Goal: Information Seeking & Learning: Check status

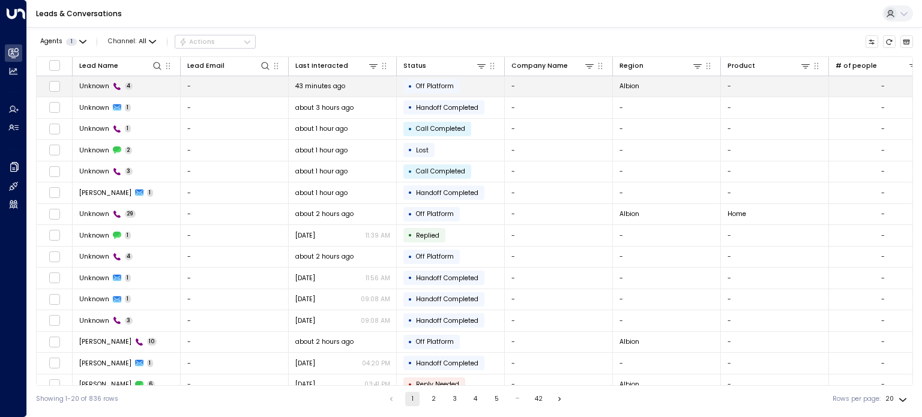
click at [94, 83] on span "Unknown" at bounding box center [94, 86] width 30 height 9
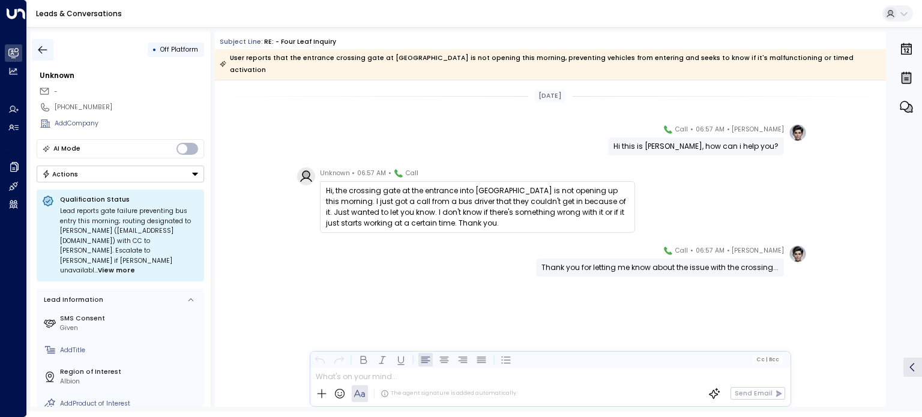
click at [43, 52] on icon "button" at bounding box center [43, 50] width 12 height 12
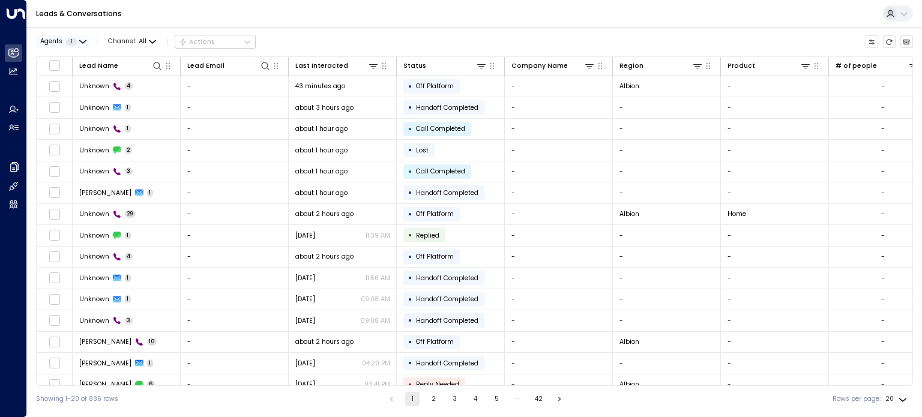
click at [86, 38] on button "Agents 1" at bounding box center [62, 41] width 53 height 13
click at [164, 21] on div at bounding box center [461, 208] width 922 height 417
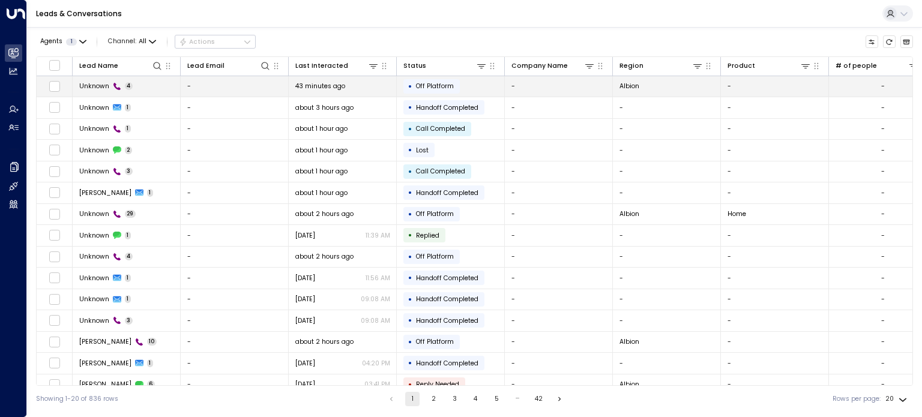
click at [324, 83] on span "43 minutes ago" at bounding box center [320, 86] width 50 height 9
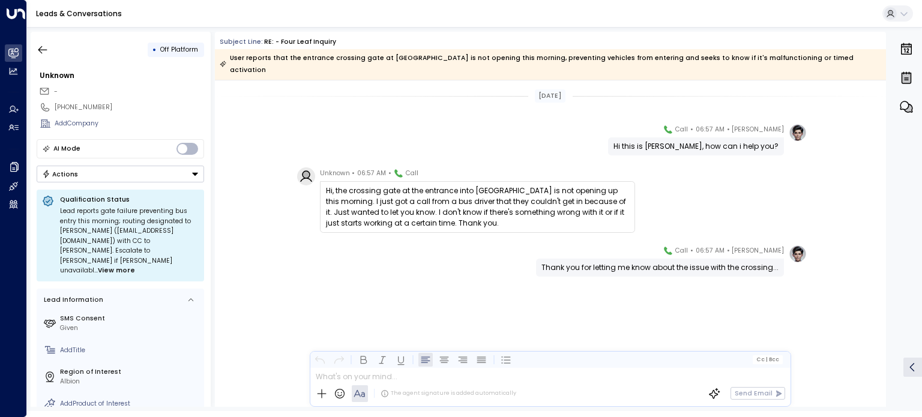
click at [135, 266] on span "View more" at bounding box center [116, 271] width 37 height 10
click at [40, 52] on icon "button" at bounding box center [42, 50] width 9 height 8
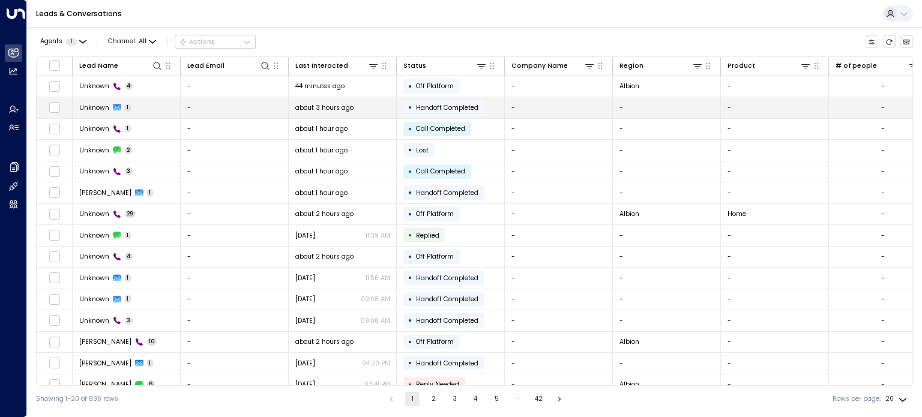
click at [103, 105] on span "Unknown" at bounding box center [94, 107] width 30 height 9
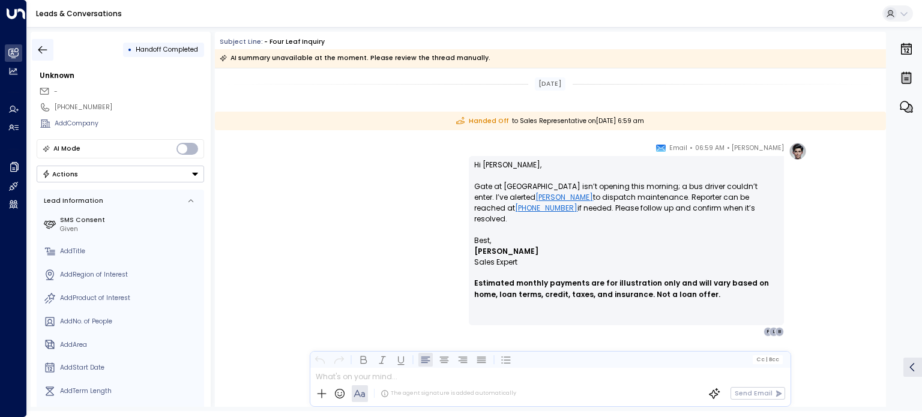
click at [39, 53] on icon "button" at bounding box center [43, 50] width 12 height 12
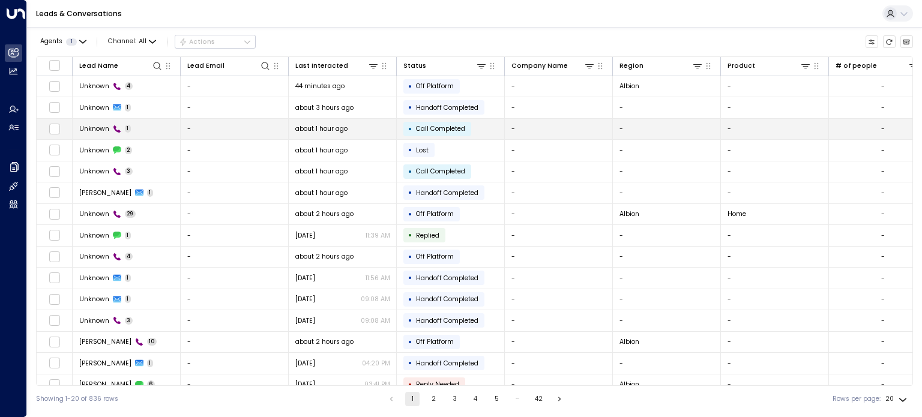
click at [89, 130] on span "Unknown" at bounding box center [94, 128] width 30 height 9
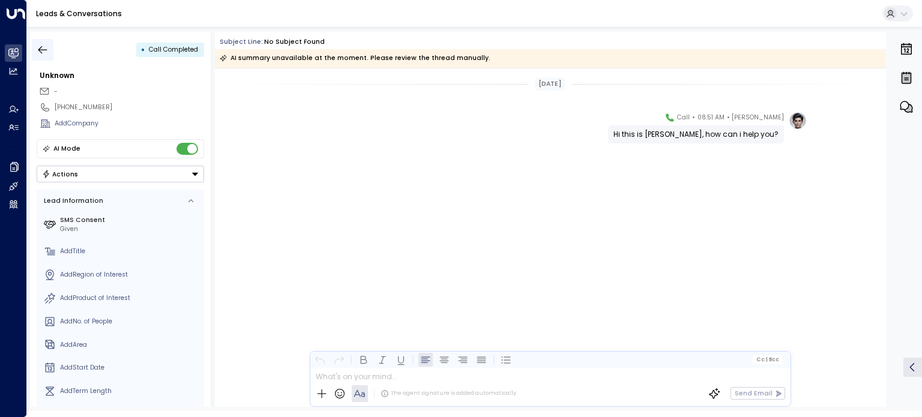
click at [44, 50] on icon "button" at bounding box center [42, 50] width 9 height 8
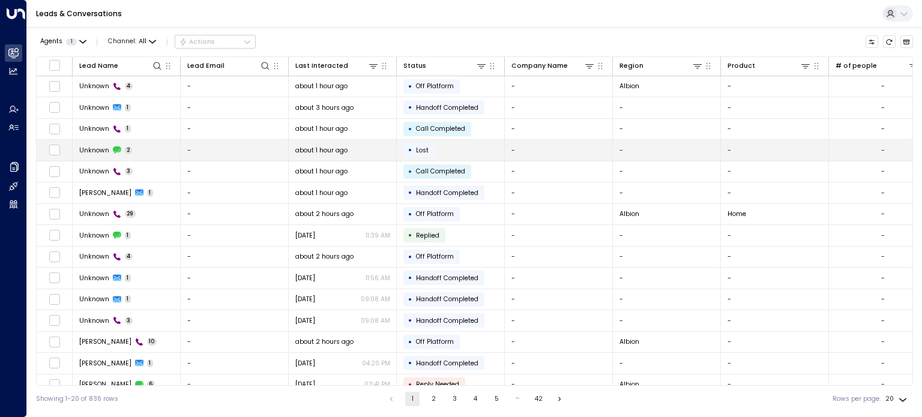
click at [94, 153] on span "Unknown" at bounding box center [94, 150] width 30 height 9
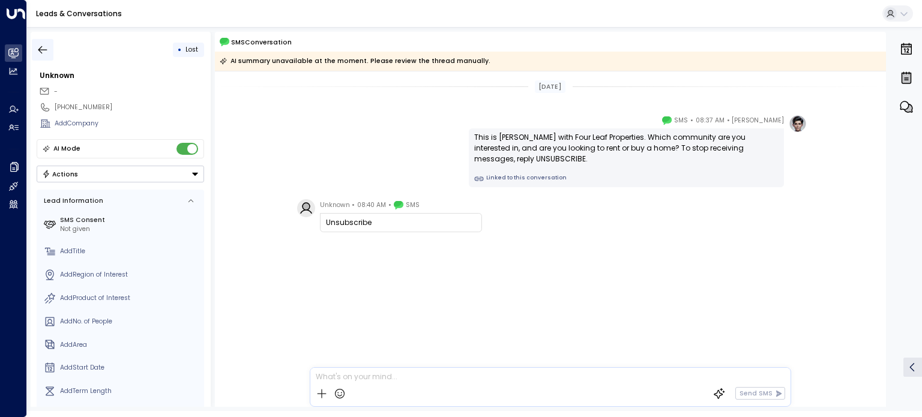
click at [39, 45] on icon "button" at bounding box center [43, 50] width 12 height 12
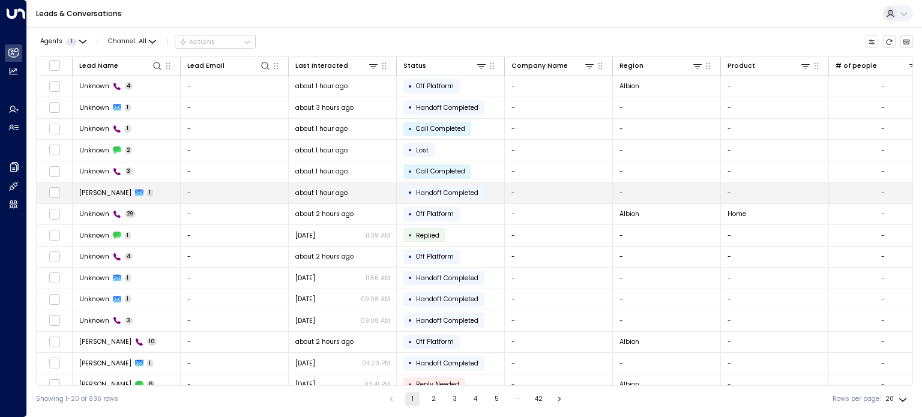
click at [100, 192] on span "[PERSON_NAME]" at bounding box center [105, 193] width 52 height 9
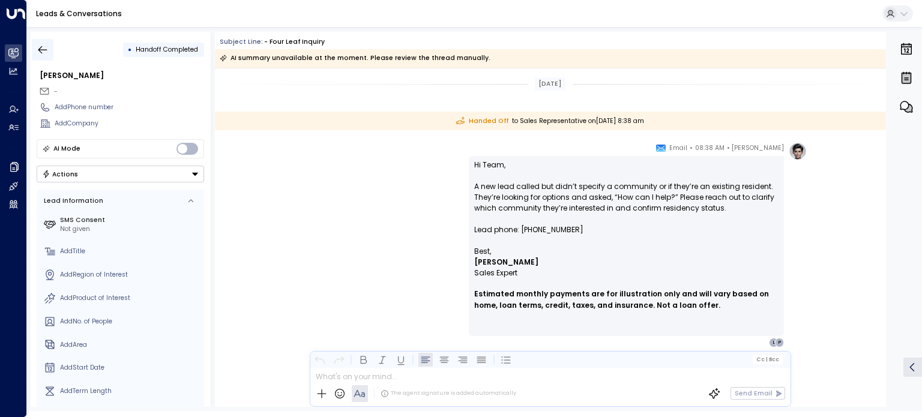
click at [37, 46] on icon "button" at bounding box center [43, 50] width 12 height 12
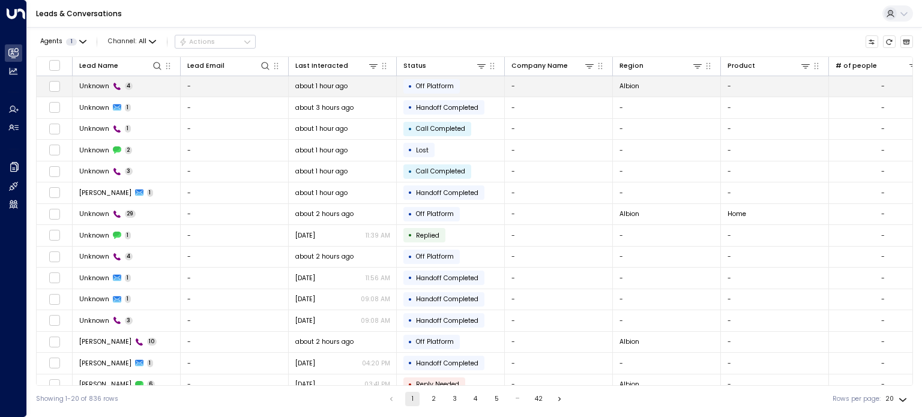
click at [441, 87] on span "Off Platform" at bounding box center [435, 86] width 38 height 9
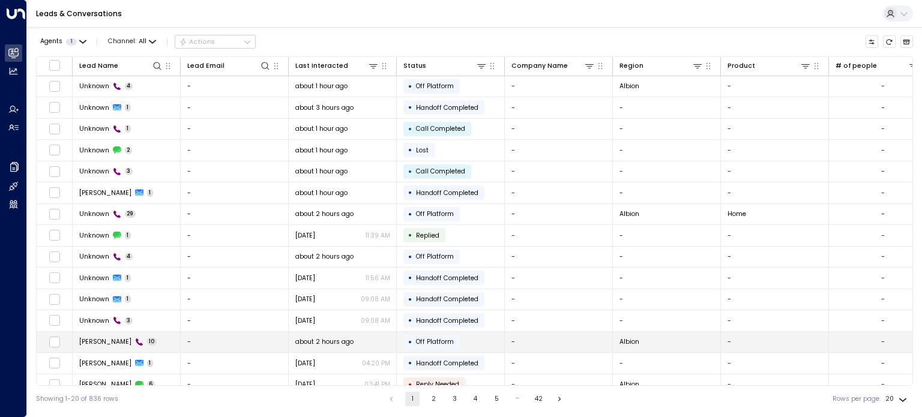
scroll to position [116, 0]
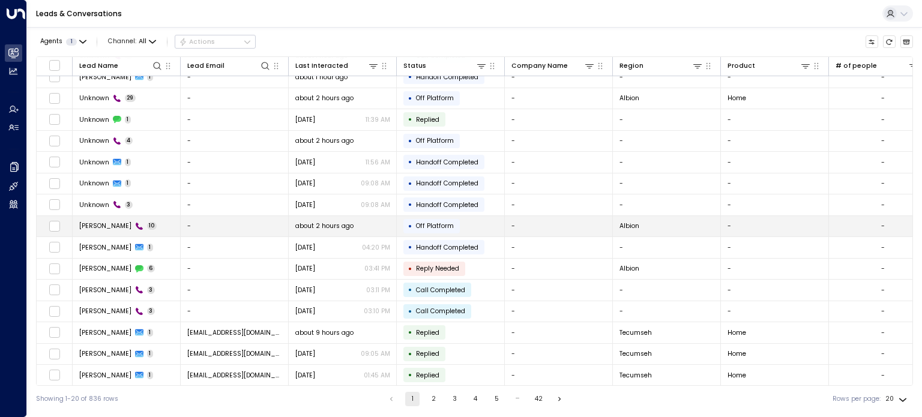
click at [97, 222] on span "[PERSON_NAME]" at bounding box center [105, 226] width 52 height 9
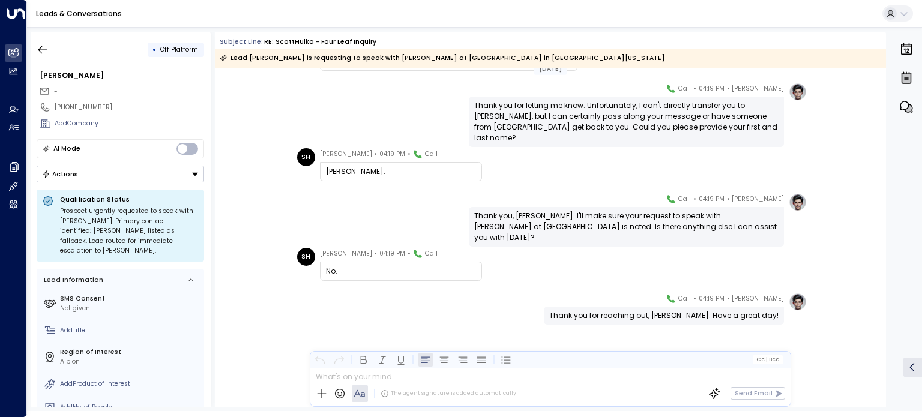
scroll to position [235, 0]
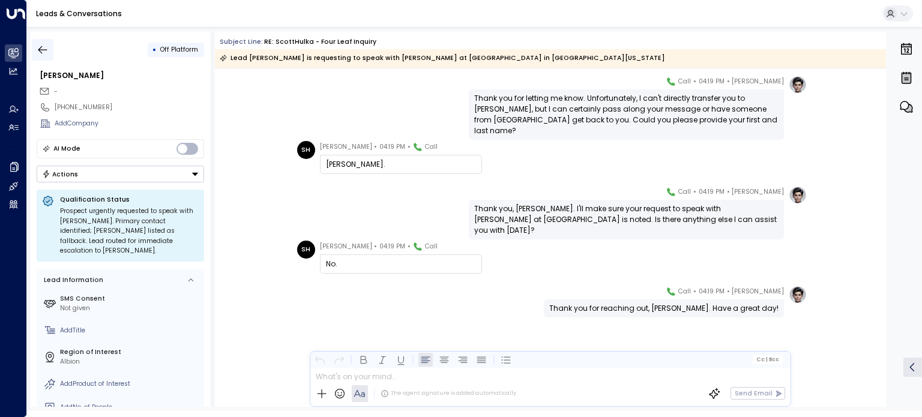
click at [41, 53] on icon "button" at bounding box center [43, 50] width 12 height 12
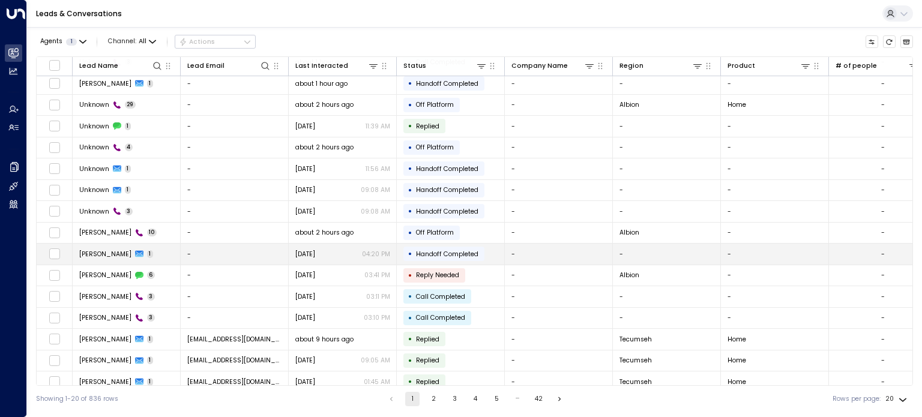
scroll to position [116, 0]
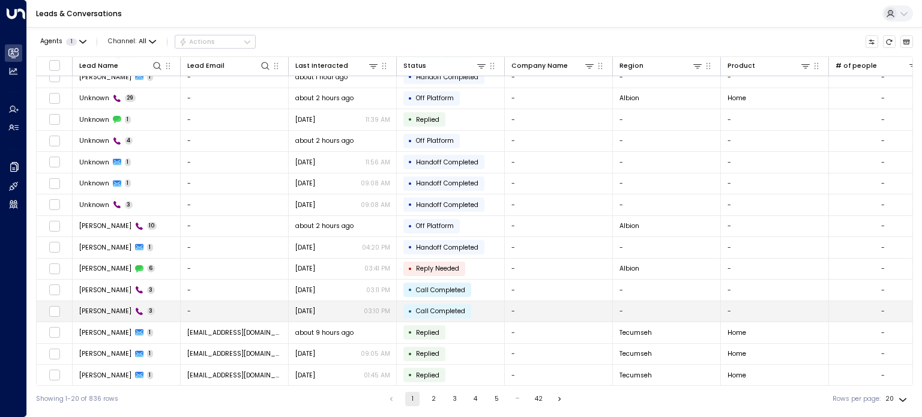
click at [97, 307] on span "[PERSON_NAME]" at bounding box center [105, 311] width 52 height 9
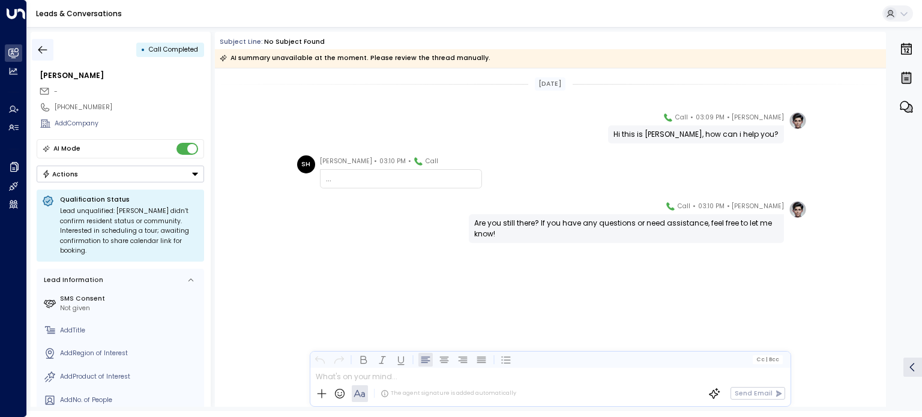
click at [45, 48] on icon "button" at bounding box center [43, 50] width 12 height 12
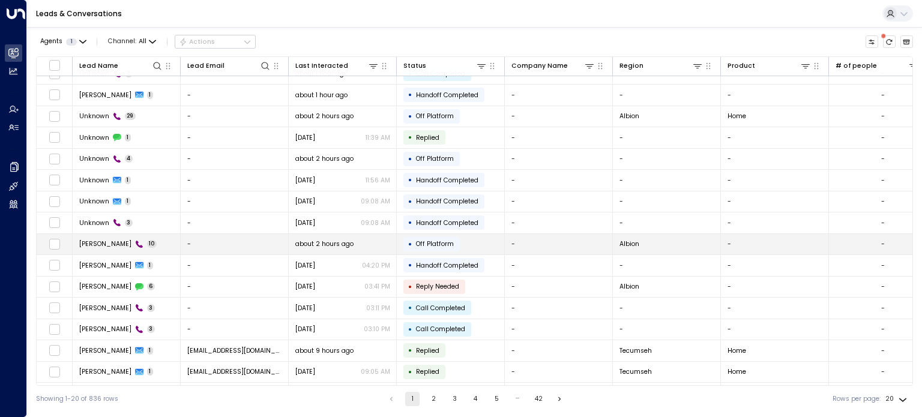
scroll to position [116, 0]
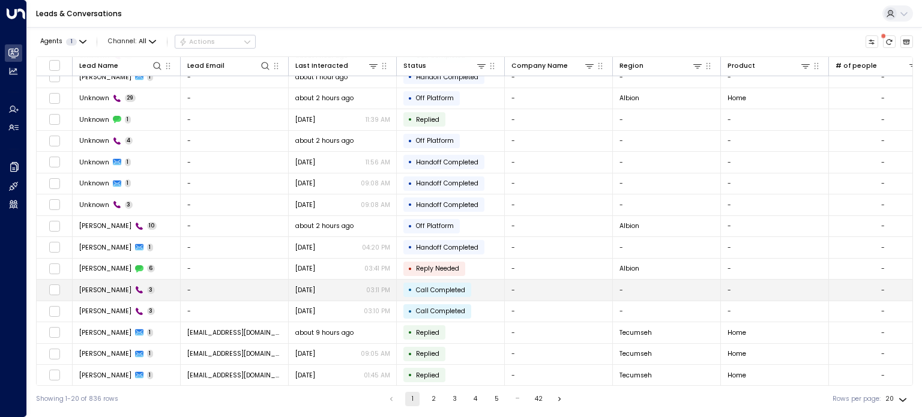
click at [99, 286] on span "[PERSON_NAME]" at bounding box center [105, 290] width 52 height 9
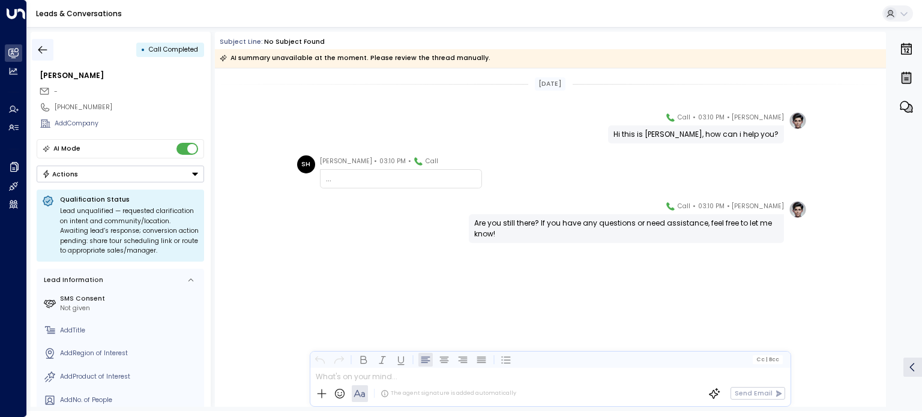
click at [37, 50] on icon "button" at bounding box center [43, 50] width 12 height 12
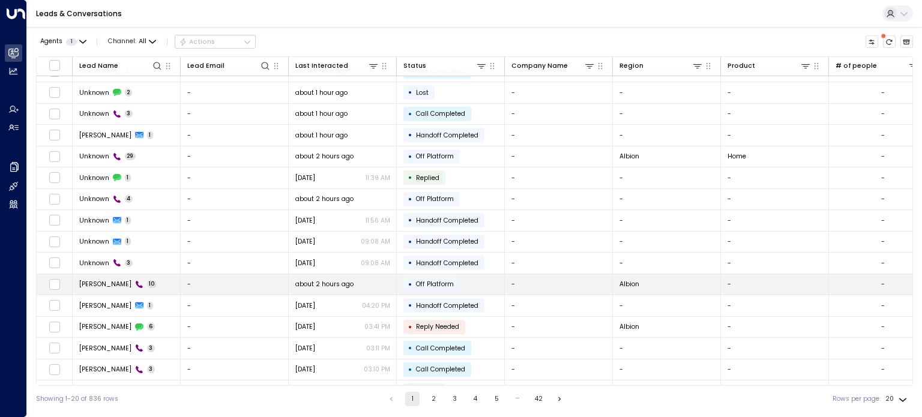
scroll to position [60, 0]
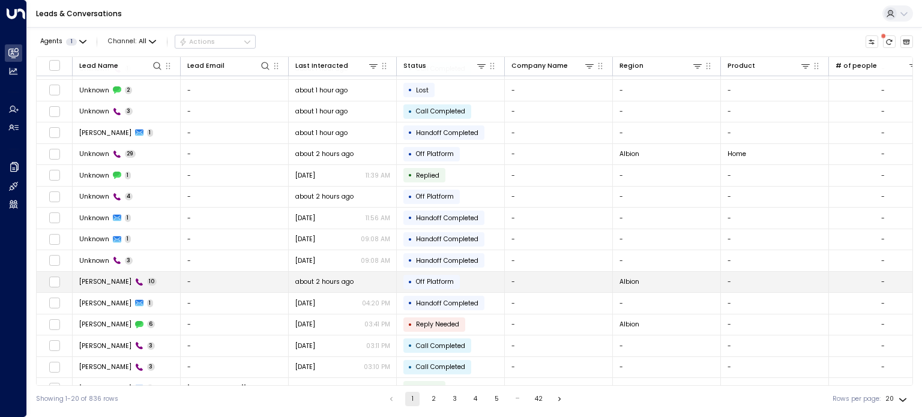
click at [108, 279] on span "[PERSON_NAME]" at bounding box center [105, 281] width 52 height 9
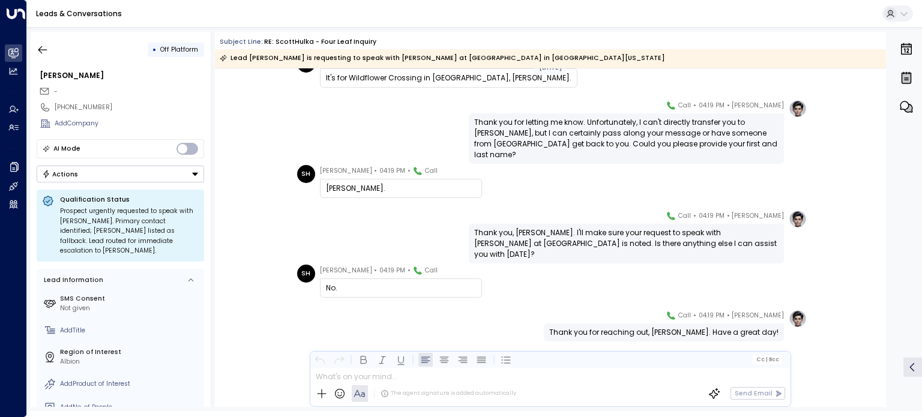
scroll to position [235, 0]
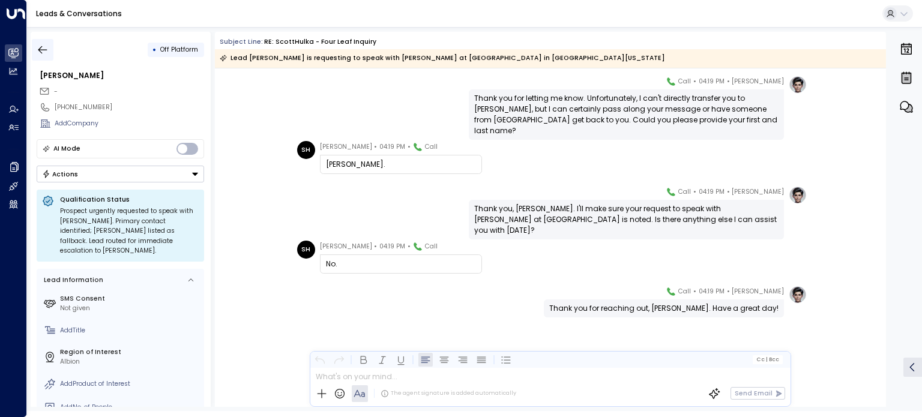
click at [43, 47] on icon "button" at bounding box center [43, 50] width 12 height 12
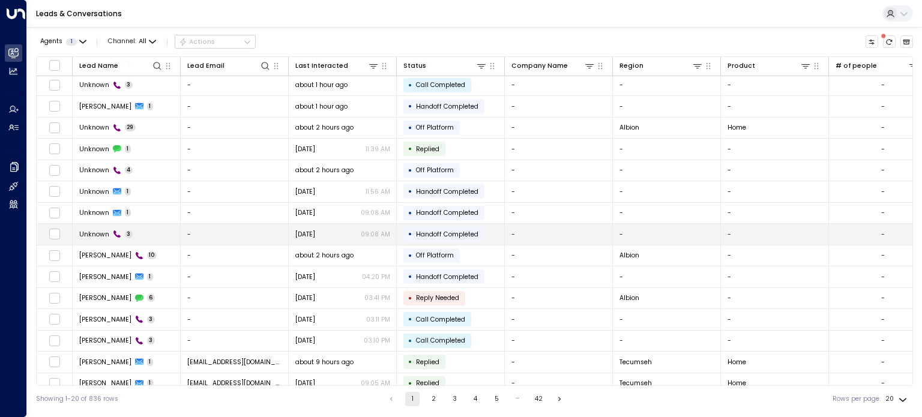
scroll to position [116, 0]
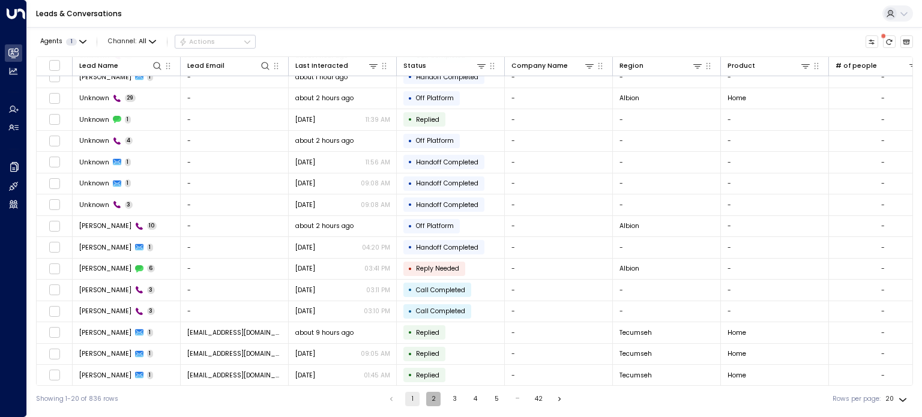
click at [430, 402] on button "2" at bounding box center [433, 399] width 14 height 14
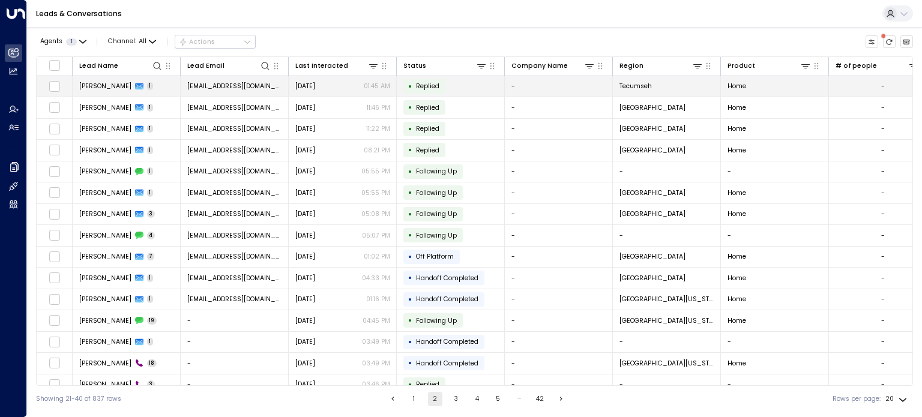
click at [104, 85] on span "[PERSON_NAME]" at bounding box center [105, 86] width 52 height 9
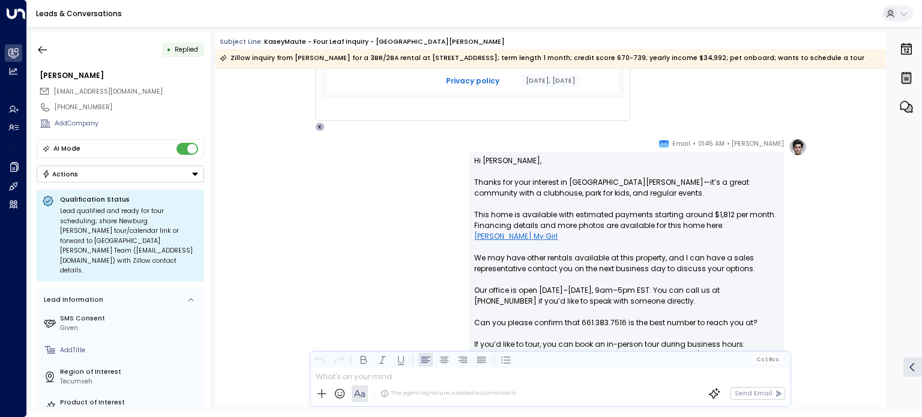
scroll to position [691, 0]
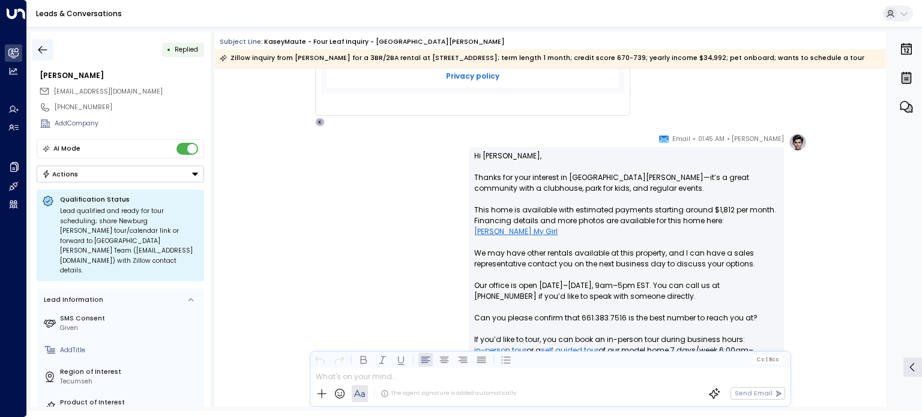
click at [43, 49] on icon "button" at bounding box center [43, 50] width 12 height 12
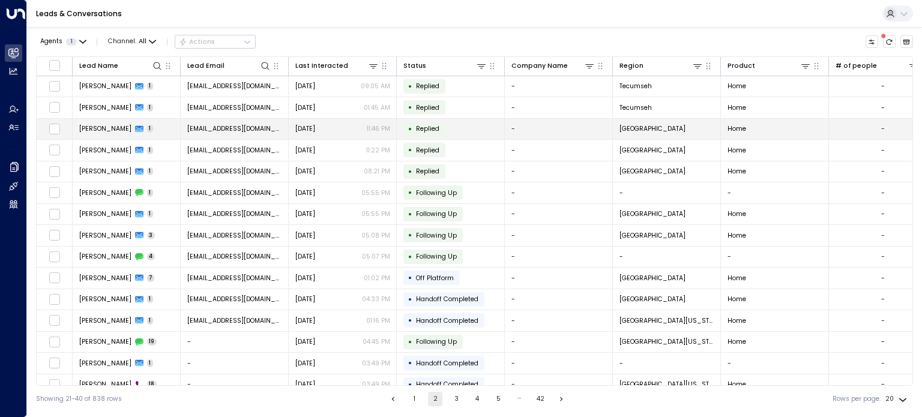
scroll to position [58, 0]
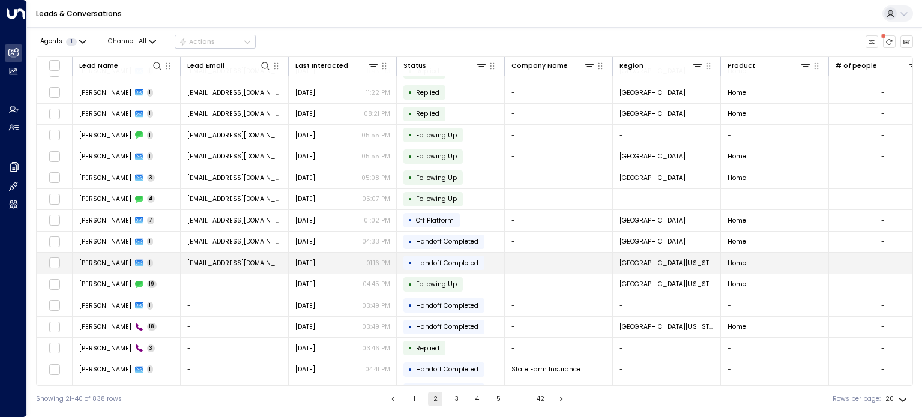
click at [99, 259] on span "[PERSON_NAME]" at bounding box center [105, 263] width 52 height 9
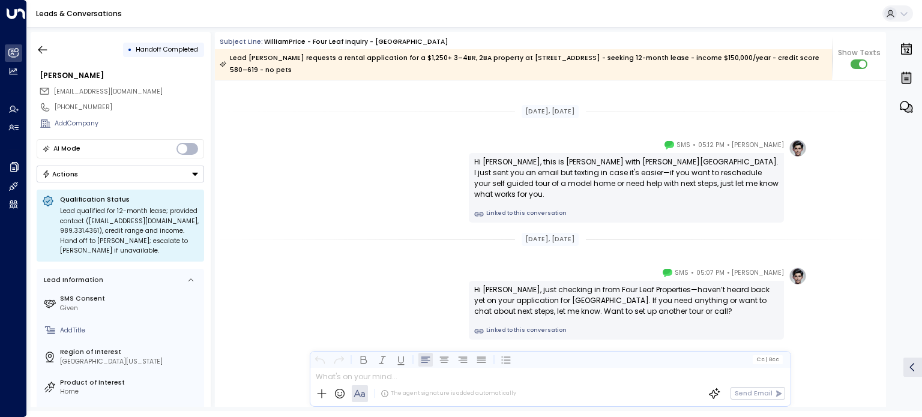
scroll to position [1356, 0]
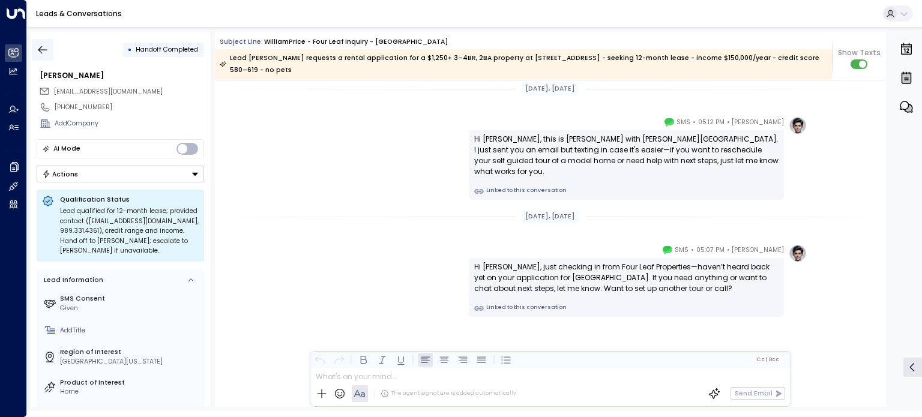
click at [43, 46] on icon "button" at bounding box center [43, 50] width 12 height 12
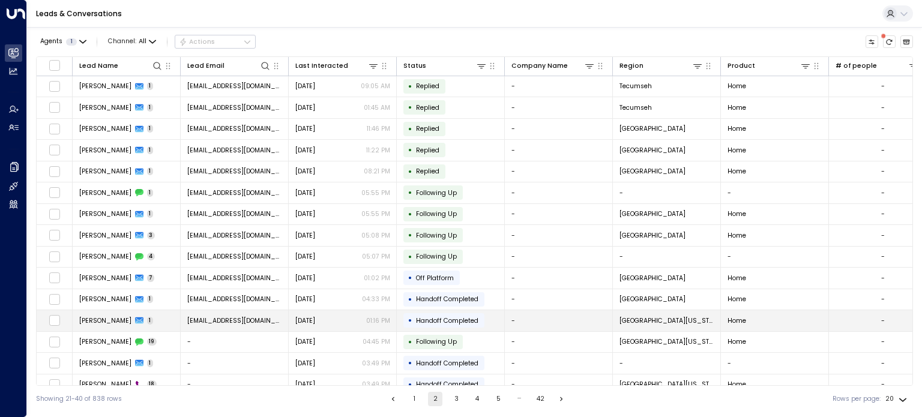
click at [108, 318] on span "[PERSON_NAME]" at bounding box center [105, 321] width 52 height 9
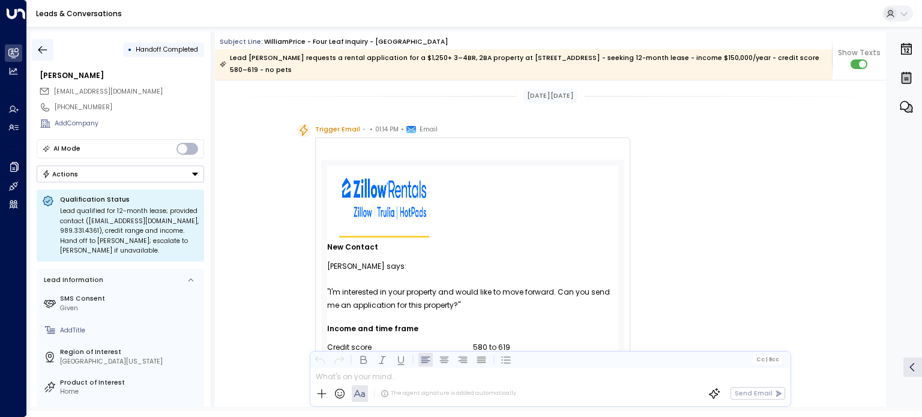
click at [43, 50] on icon "button" at bounding box center [42, 50] width 9 height 8
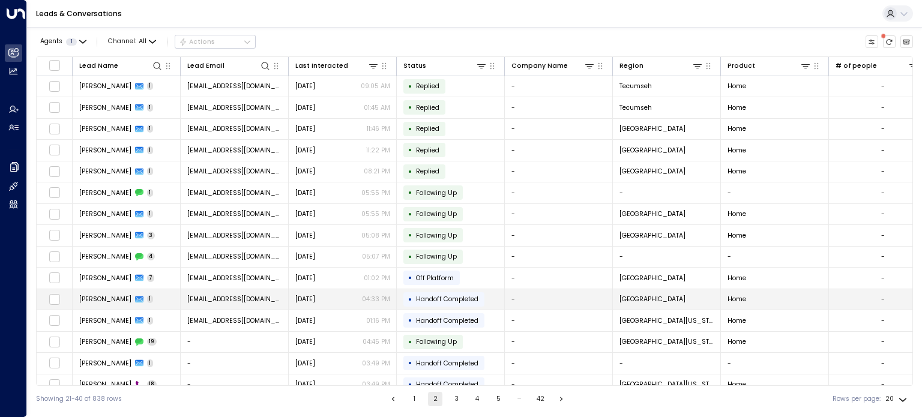
click at [108, 296] on span "[PERSON_NAME]" at bounding box center [105, 299] width 52 height 9
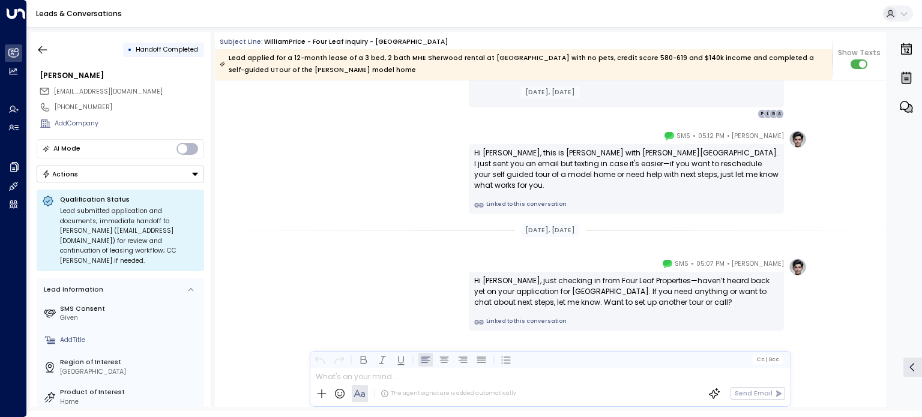
scroll to position [1983, 0]
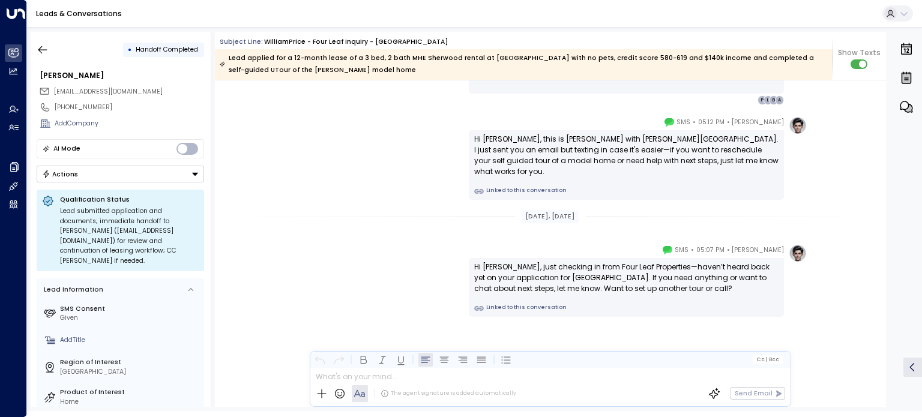
click at [387, 280] on div "[PERSON_NAME] • 05:07 PM • SMS Hi [PERSON_NAME], just checking in from Four Lea…" at bounding box center [551, 280] width 514 height 73
click at [45, 52] on icon "button" at bounding box center [43, 50] width 12 height 12
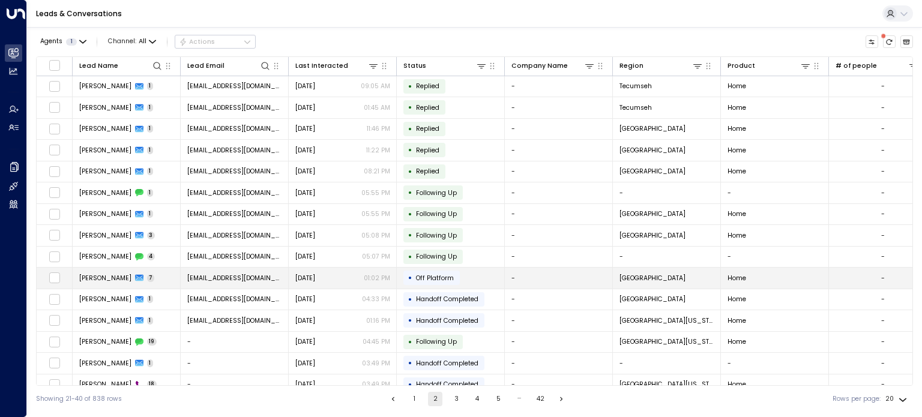
click at [106, 279] on span "[PERSON_NAME]" at bounding box center [105, 278] width 52 height 9
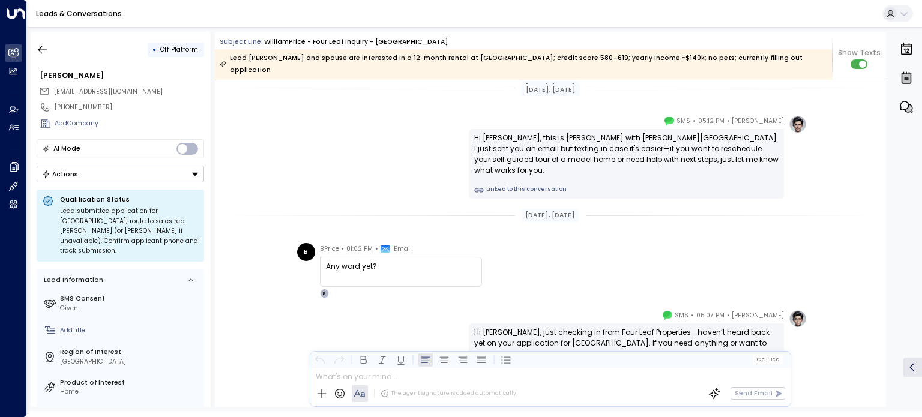
scroll to position [2566, 0]
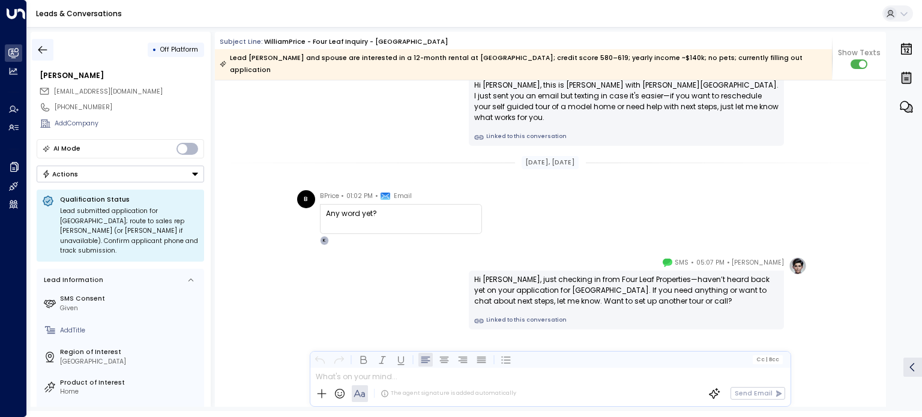
click at [43, 50] on icon "button" at bounding box center [43, 50] width 12 height 12
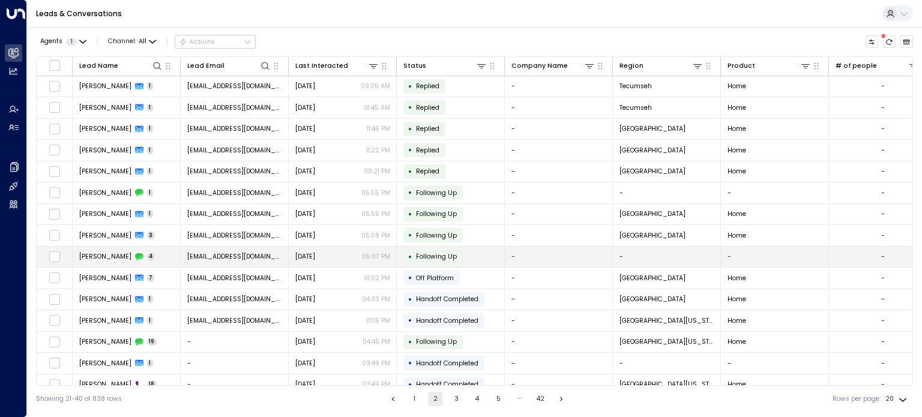
click at [108, 256] on span "[PERSON_NAME]" at bounding box center [105, 256] width 52 height 9
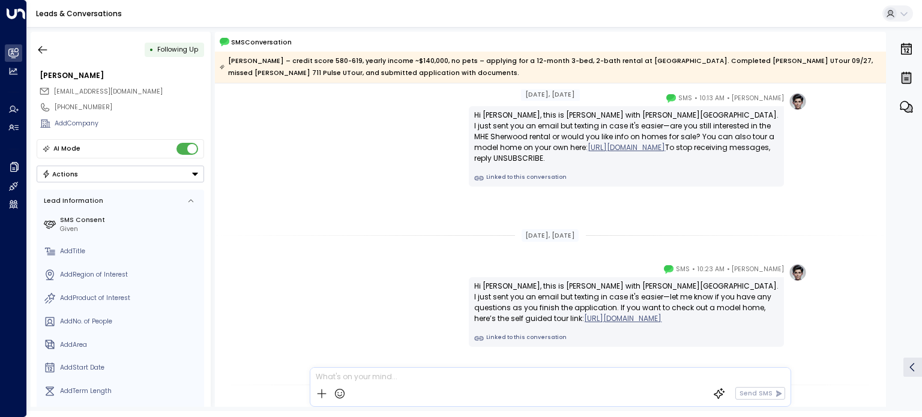
scroll to position [31, 0]
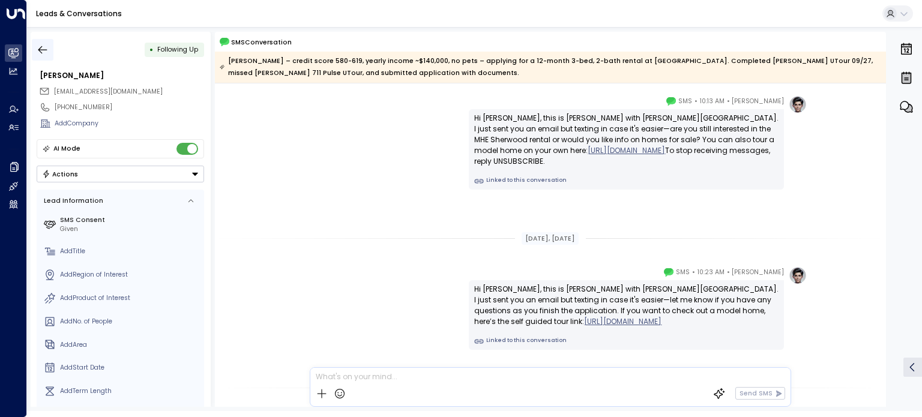
click at [44, 50] on icon "button" at bounding box center [43, 50] width 12 height 12
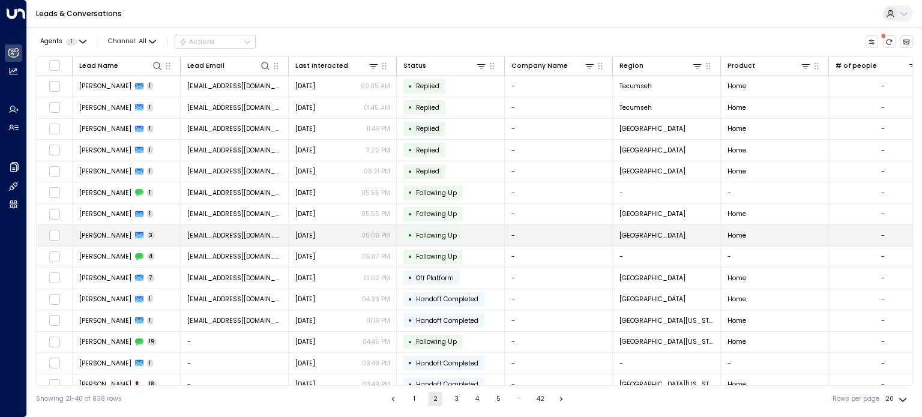
click at [114, 229] on td "[PERSON_NAME] 3" at bounding box center [127, 235] width 108 height 21
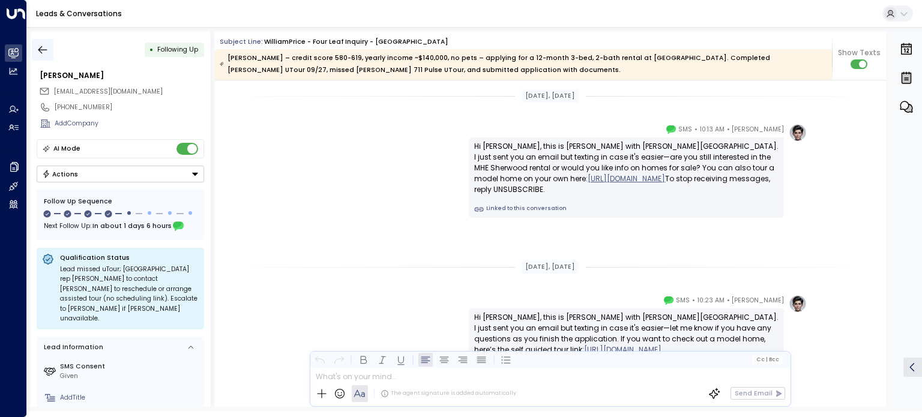
click at [40, 52] on icon "button" at bounding box center [43, 50] width 12 height 12
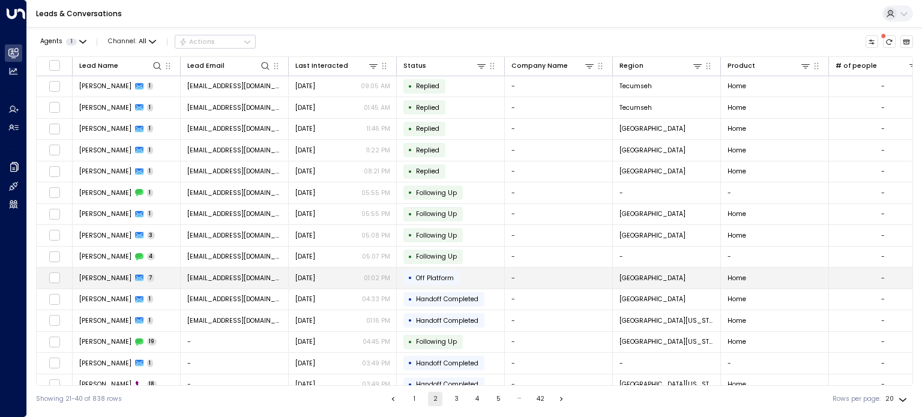
scroll to position [50, 0]
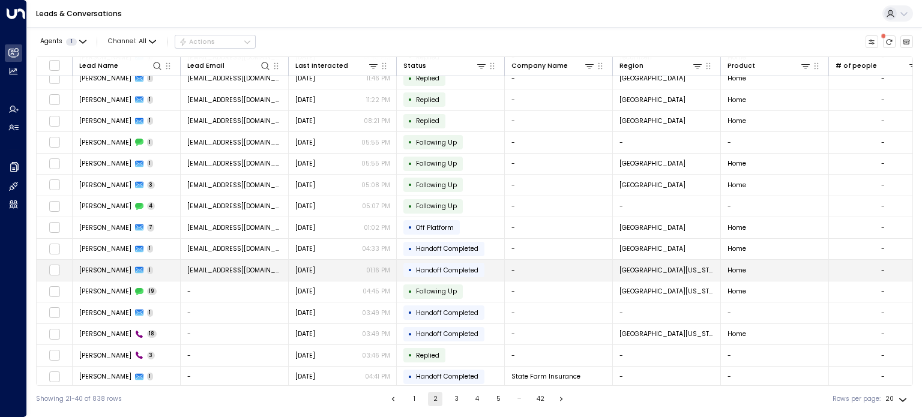
click at [102, 270] on span "[PERSON_NAME]" at bounding box center [105, 270] width 52 height 9
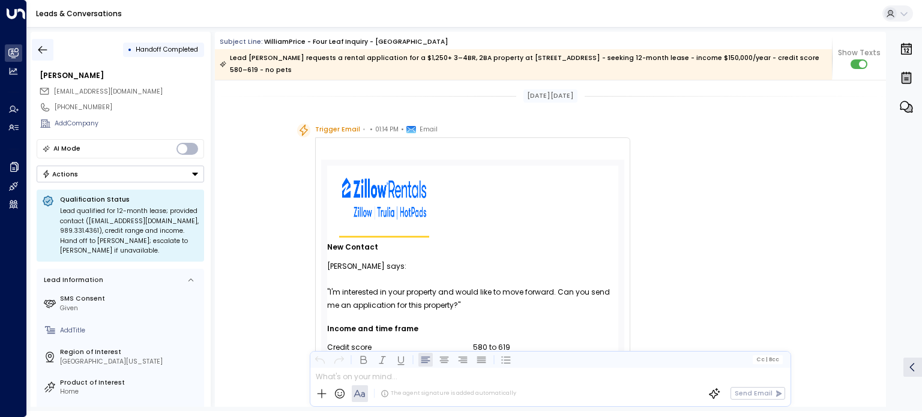
click at [47, 50] on icon "button" at bounding box center [43, 50] width 12 height 12
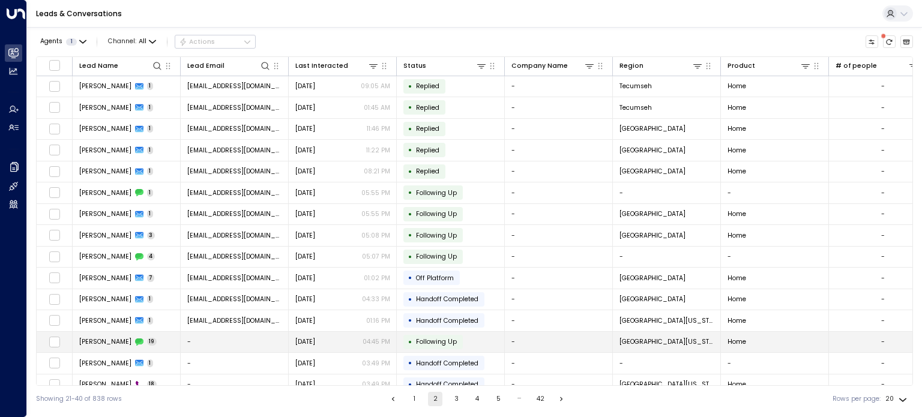
scroll to position [36, 0]
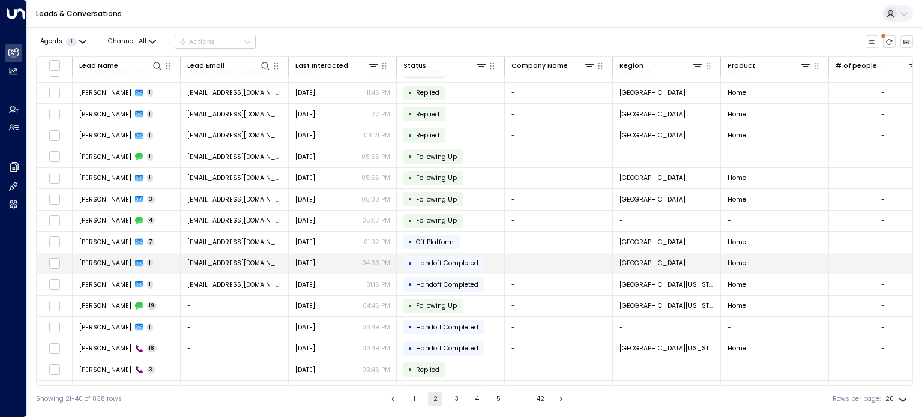
click at [108, 260] on span "[PERSON_NAME]" at bounding box center [105, 263] width 52 height 9
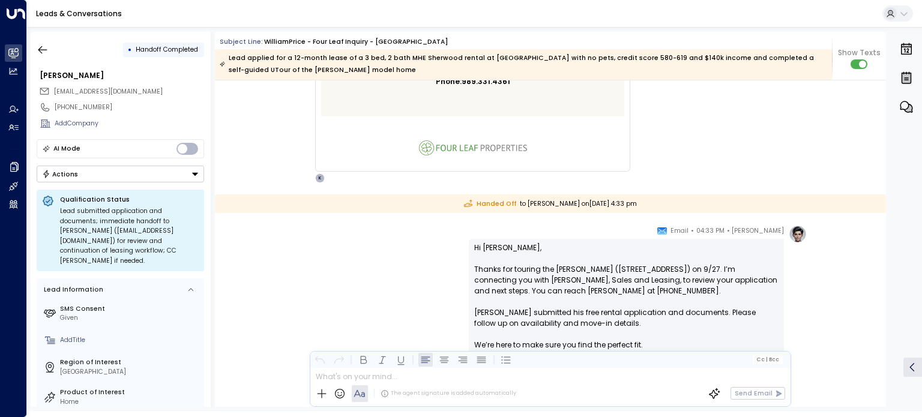
scroll to position [1614, 0]
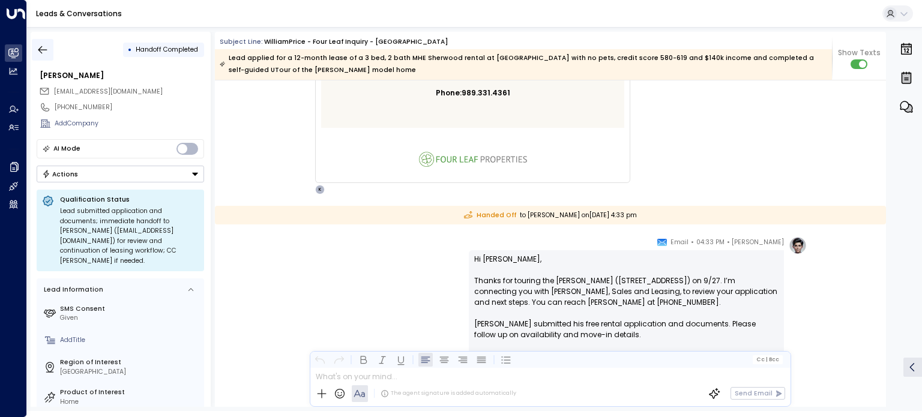
click at [41, 50] on icon "button" at bounding box center [43, 50] width 12 height 12
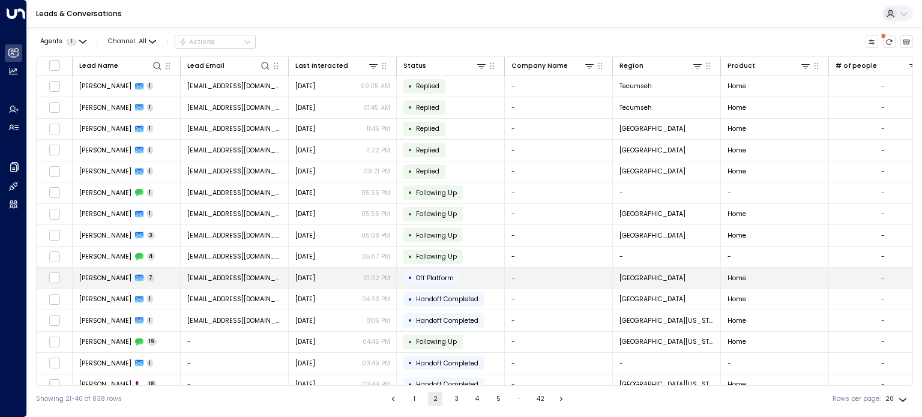
click at [111, 274] on span "[PERSON_NAME]" at bounding box center [105, 278] width 52 height 9
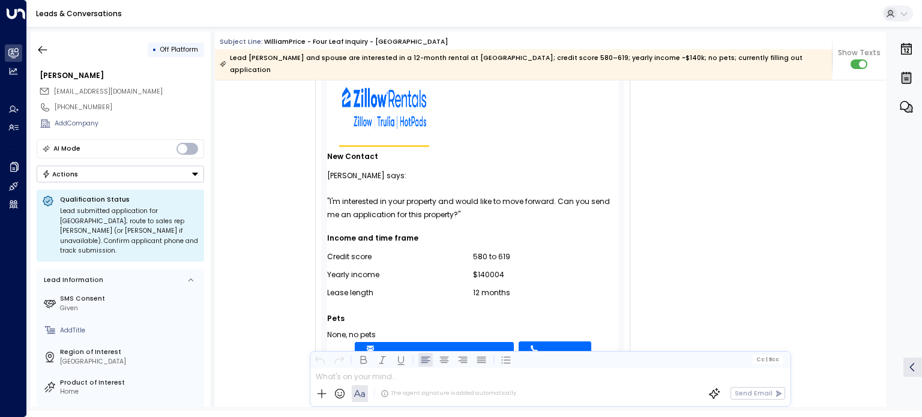
scroll to position [91, 0]
click at [37, 50] on icon "button" at bounding box center [43, 50] width 12 height 12
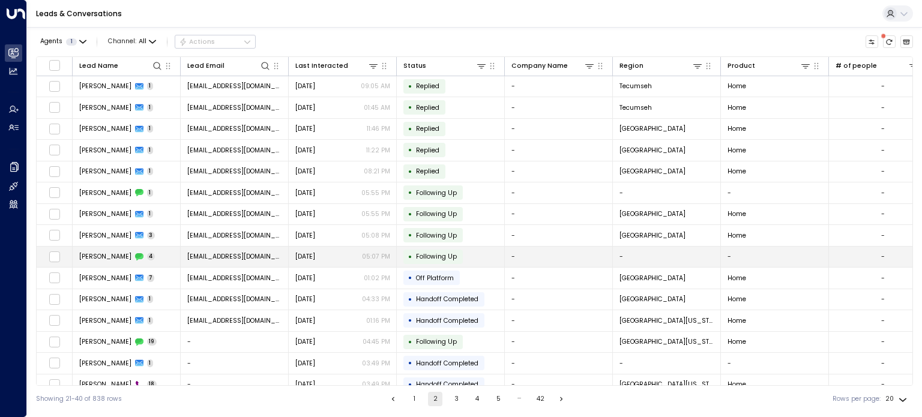
click at [117, 250] on td "[PERSON_NAME] 4" at bounding box center [127, 257] width 108 height 21
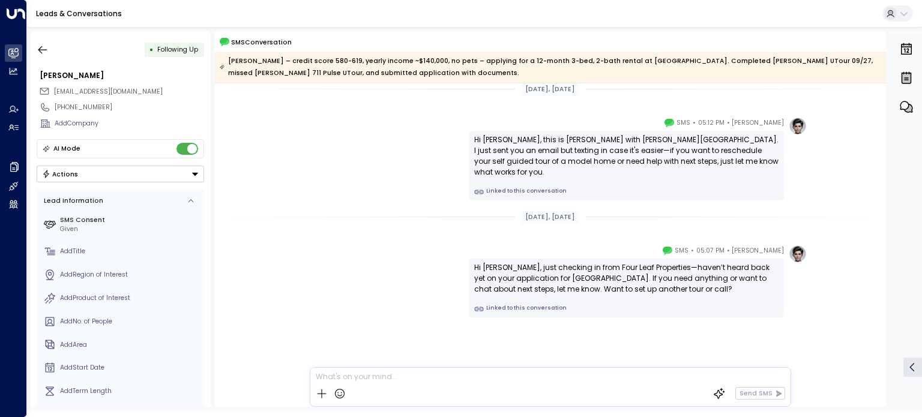
scroll to position [330, 0]
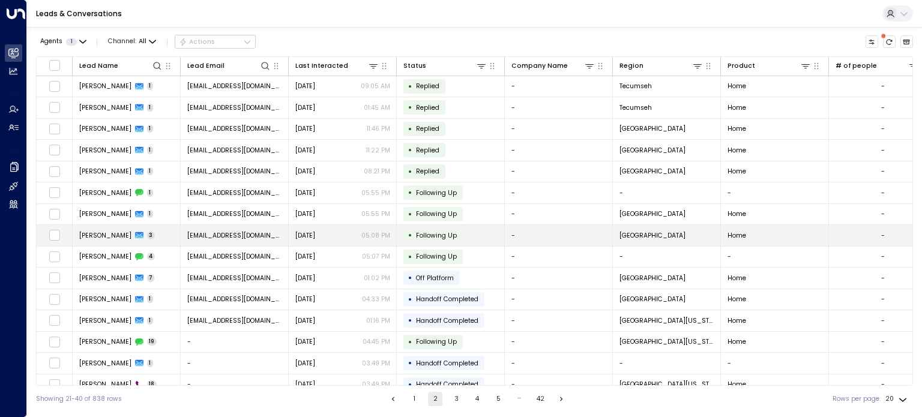
click at [105, 231] on span "[PERSON_NAME]" at bounding box center [105, 235] width 52 height 9
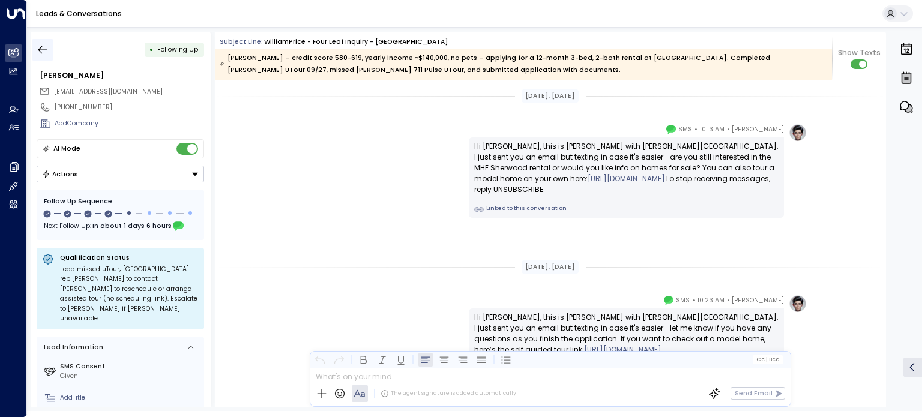
click at [43, 52] on icon "button" at bounding box center [43, 50] width 12 height 12
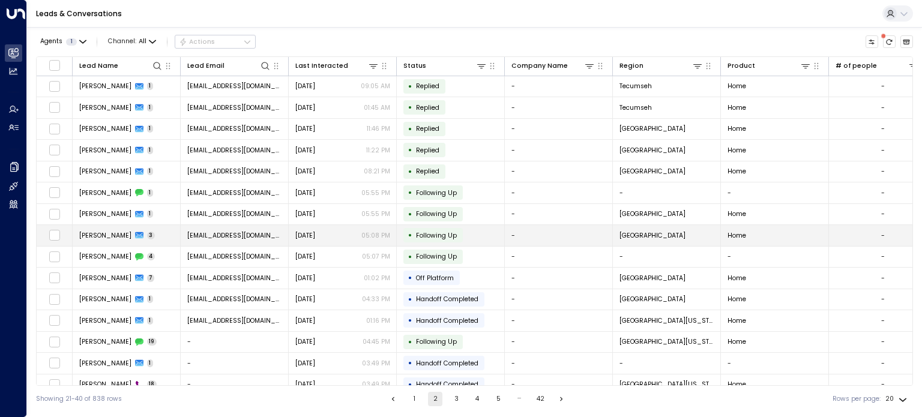
click at [101, 231] on span "[PERSON_NAME]" at bounding box center [105, 235] width 52 height 9
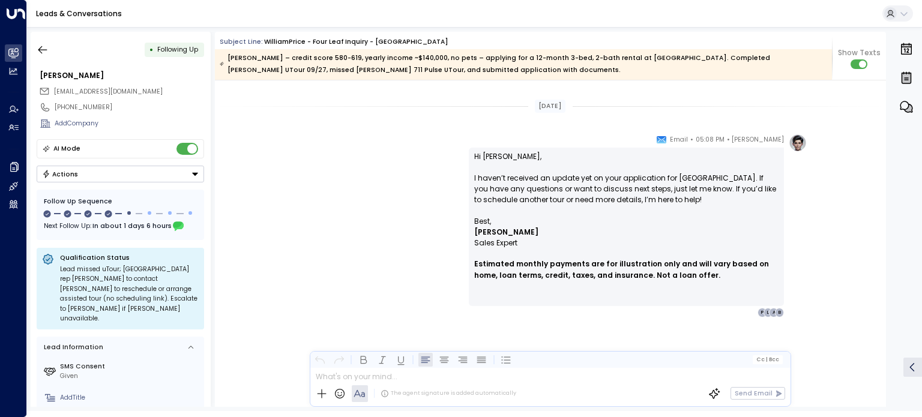
scroll to position [2330, 0]
click at [43, 46] on icon "button" at bounding box center [43, 50] width 12 height 12
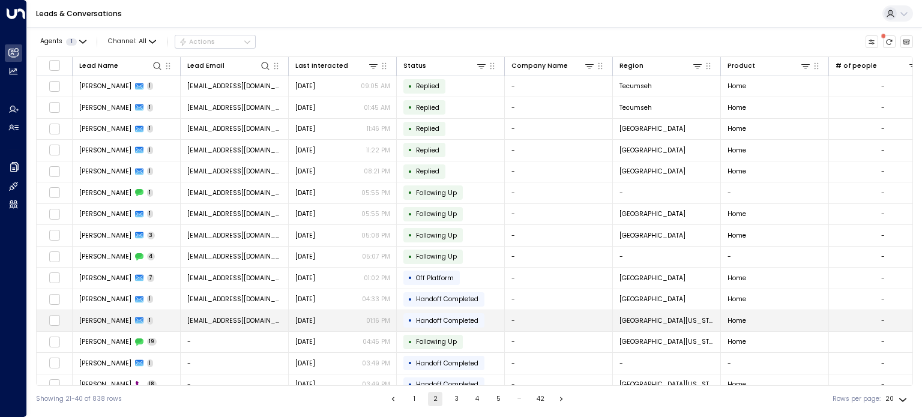
click at [112, 317] on span "[PERSON_NAME]" at bounding box center [105, 321] width 52 height 9
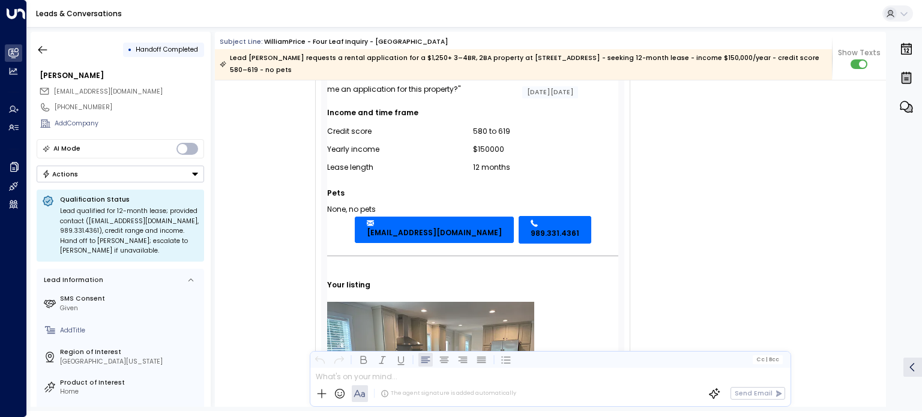
scroll to position [219, 0]
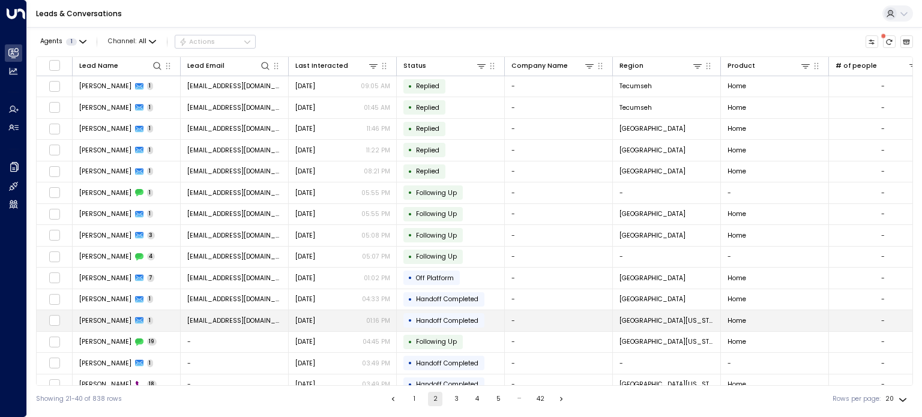
click at [226, 317] on span "[EMAIL_ADDRESS][DOMAIN_NAME]" at bounding box center [234, 321] width 95 height 9
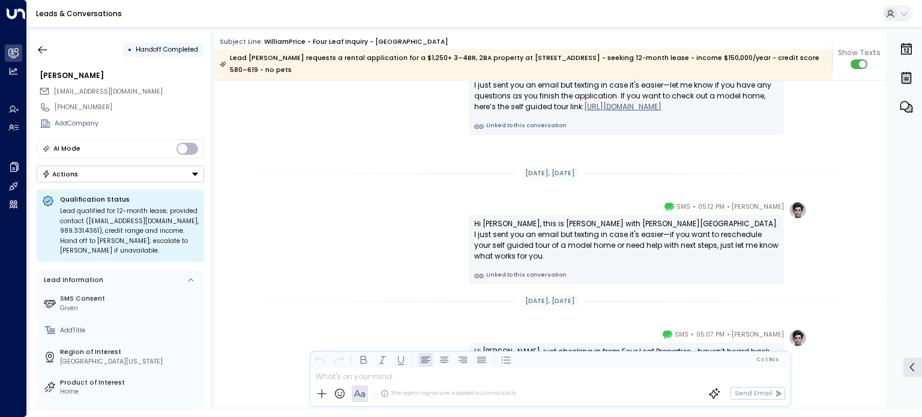
scroll to position [1272, 0]
click at [38, 50] on icon "button" at bounding box center [43, 50] width 12 height 12
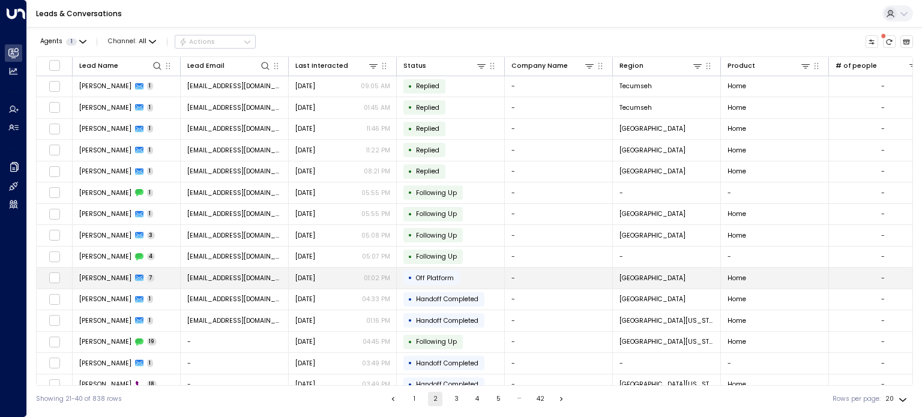
click at [105, 276] on span "[PERSON_NAME]" at bounding box center [105, 278] width 52 height 9
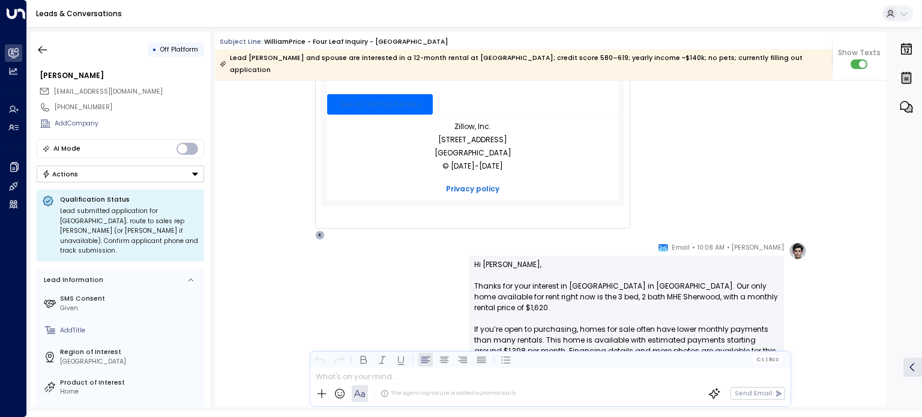
scroll to position [598, 0]
